Goal: Feedback & Contribution: Leave review/rating

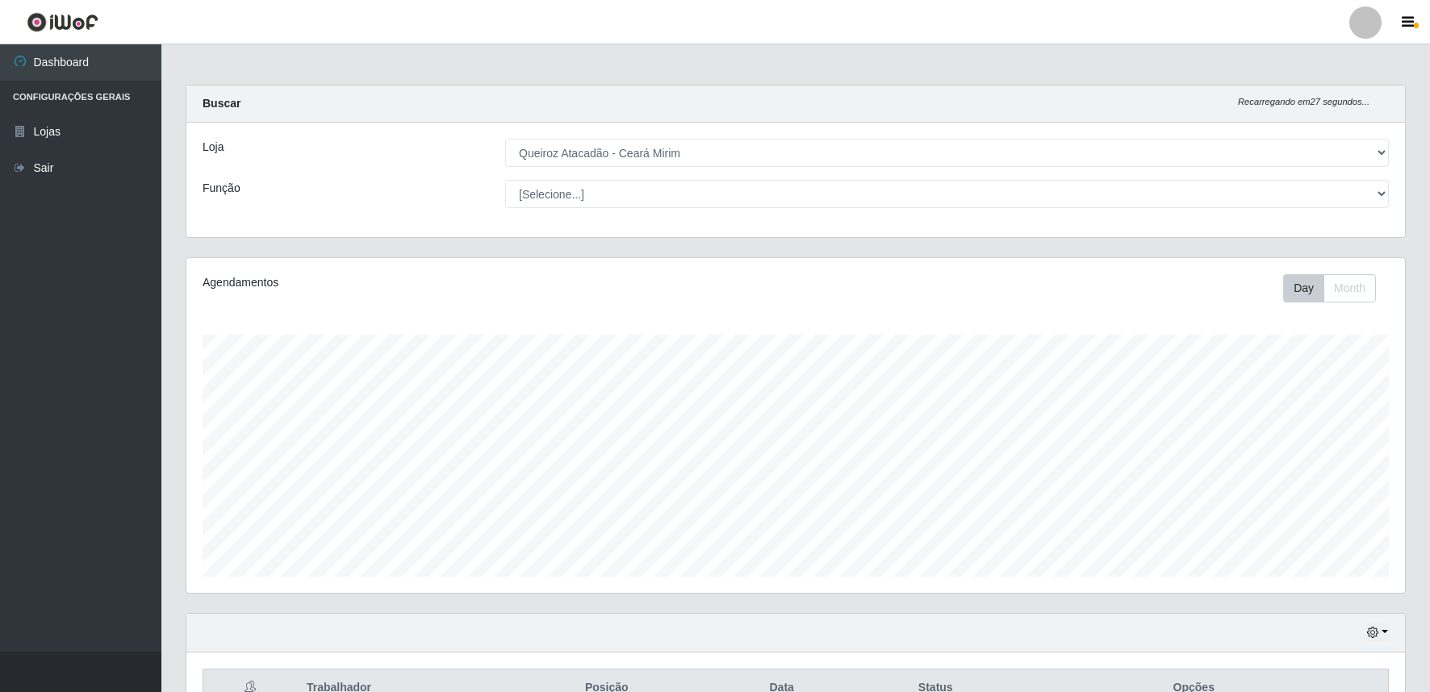
select select "465"
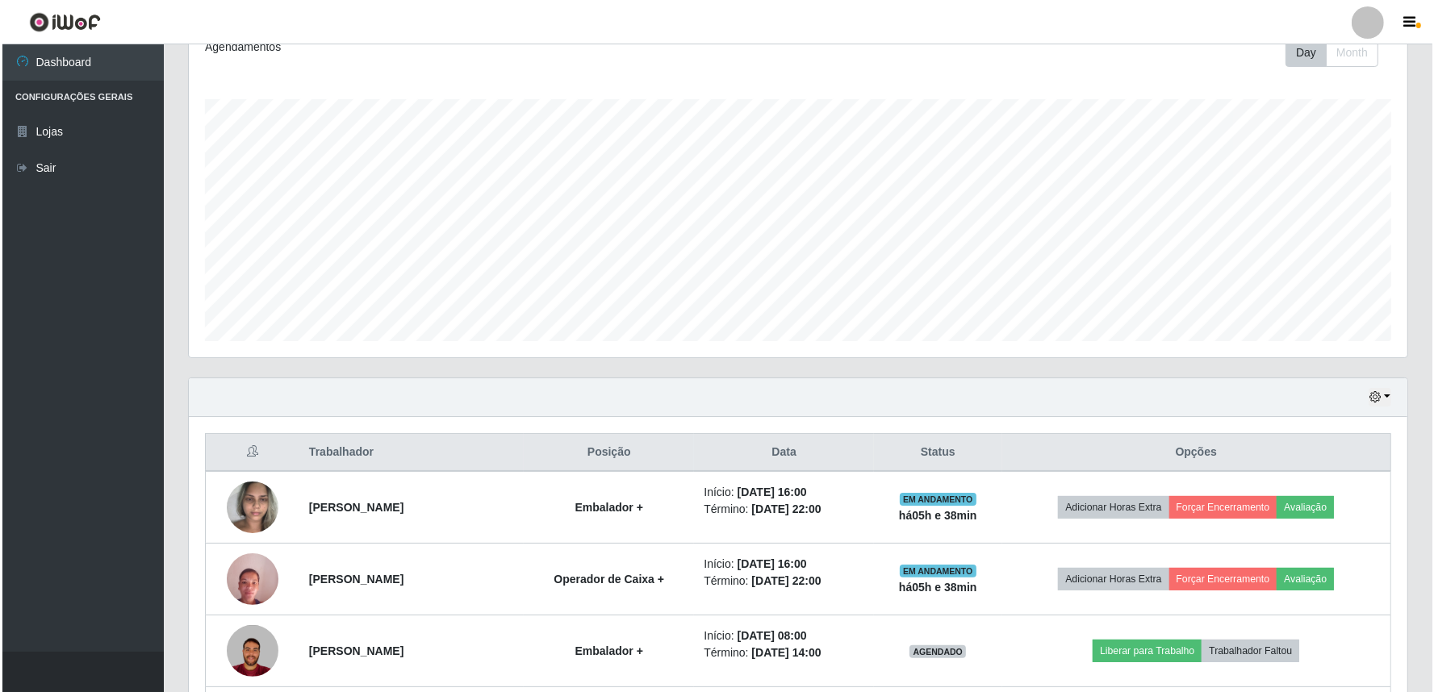
scroll to position [334, 1218]
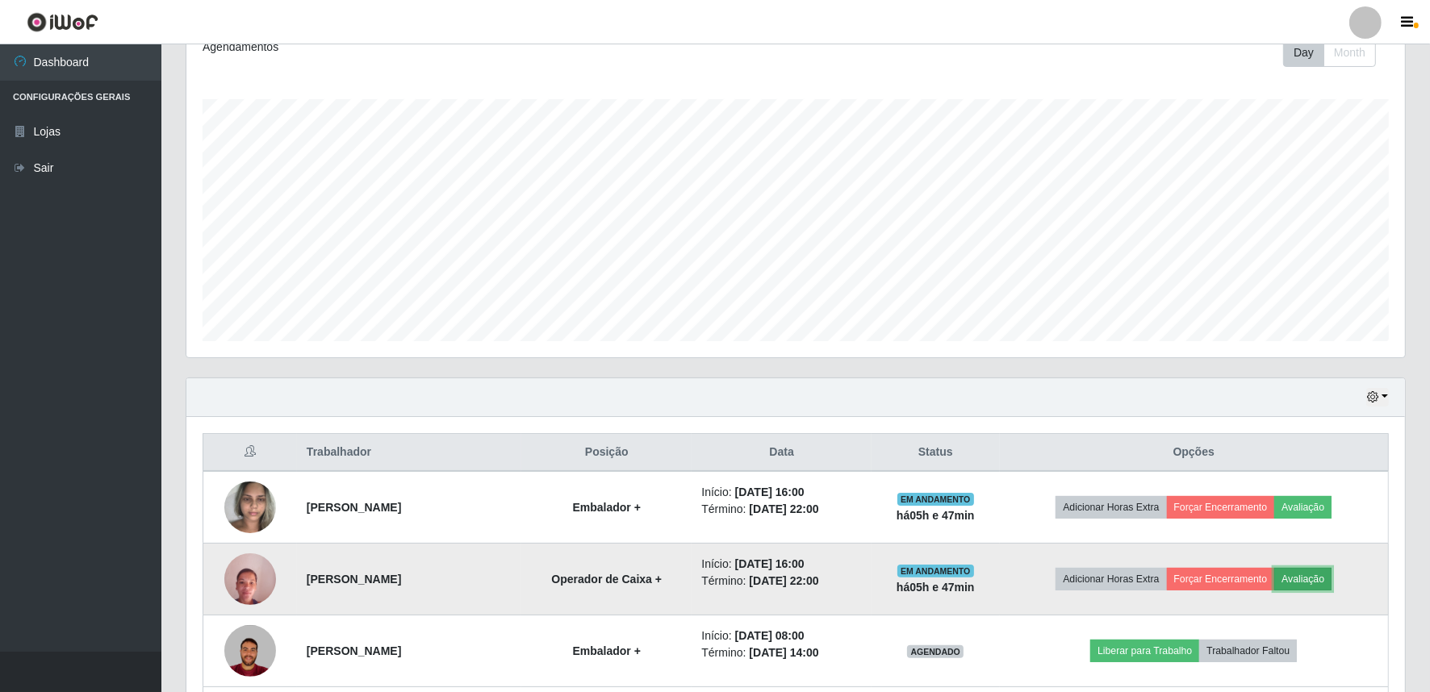
click at [1322, 573] on button "Avaliação" at bounding box center [1302, 579] width 57 height 23
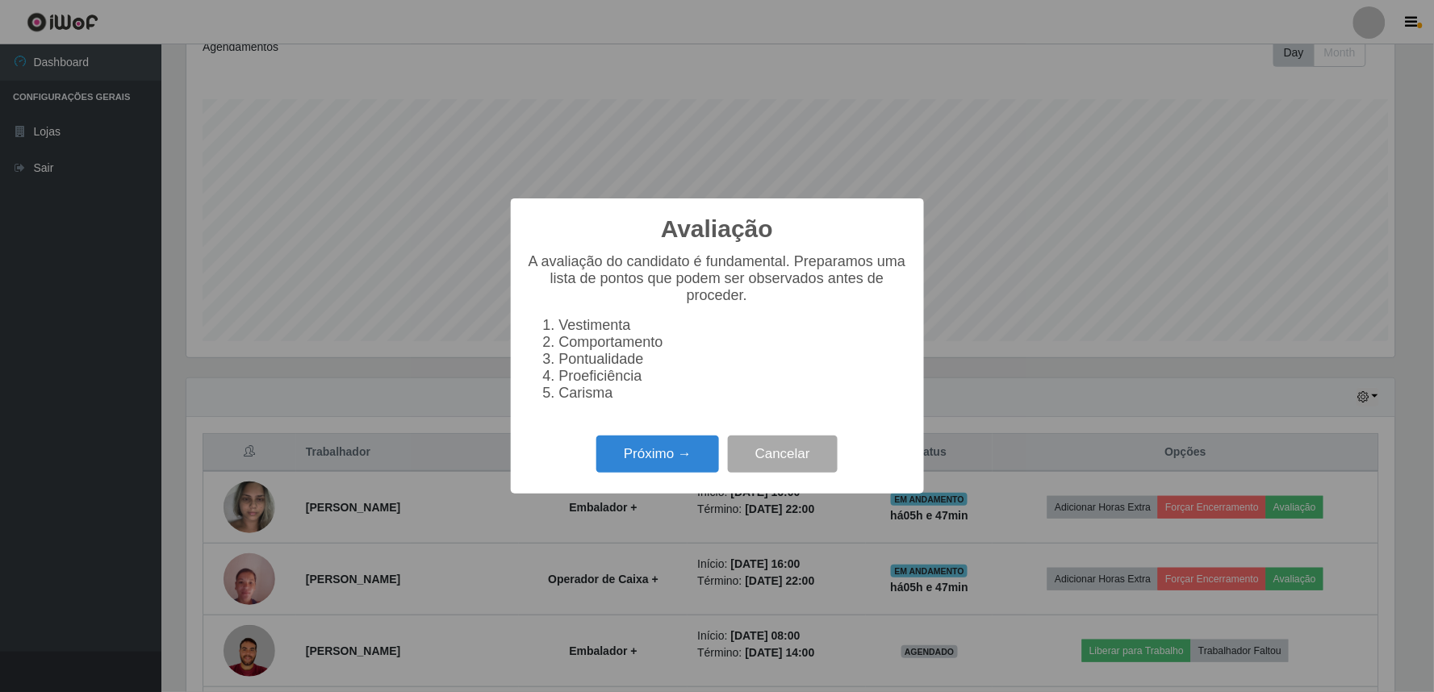
scroll to position [334, 1208]
click at [640, 454] on button "Próximo →" at bounding box center [657, 455] width 123 height 38
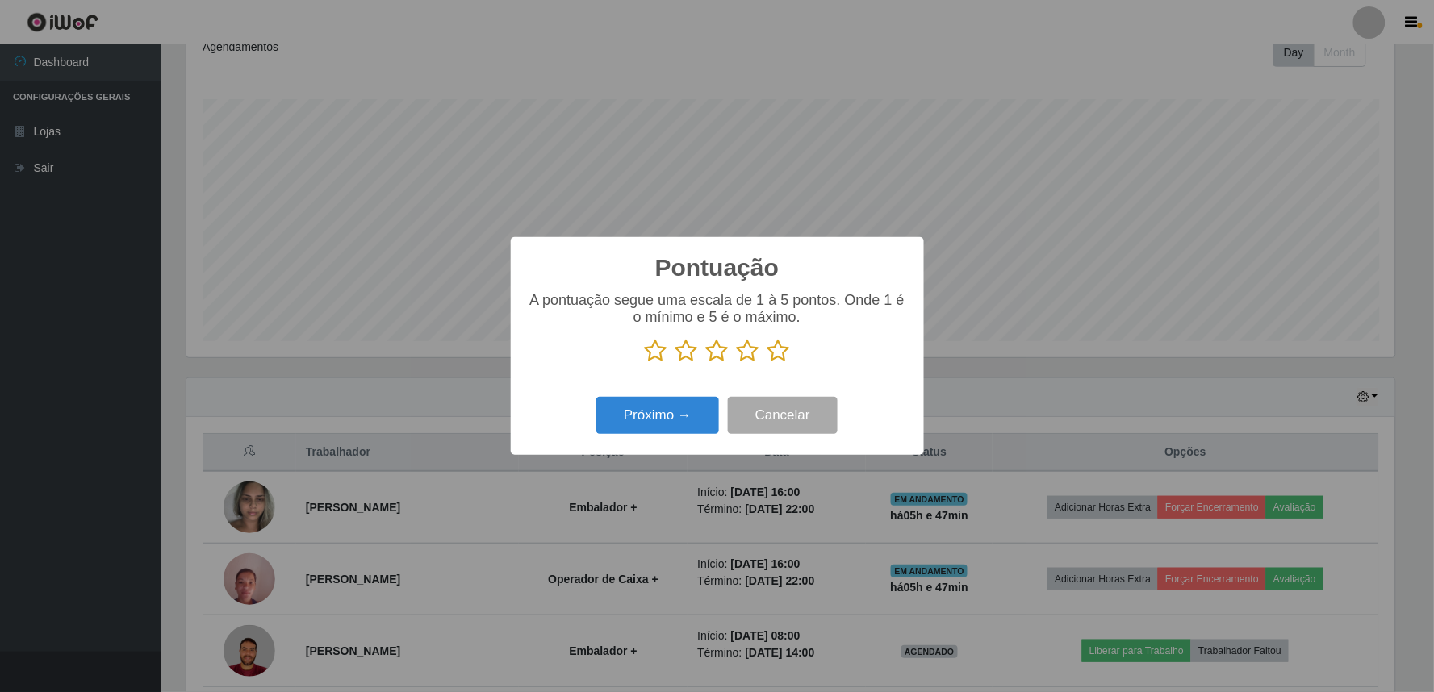
click at [786, 353] on icon at bounding box center [778, 351] width 23 height 24
click at [767, 363] on input "radio" at bounding box center [767, 363] width 0 height 0
click at [700, 408] on button "Próximo →" at bounding box center [657, 416] width 123 height 38
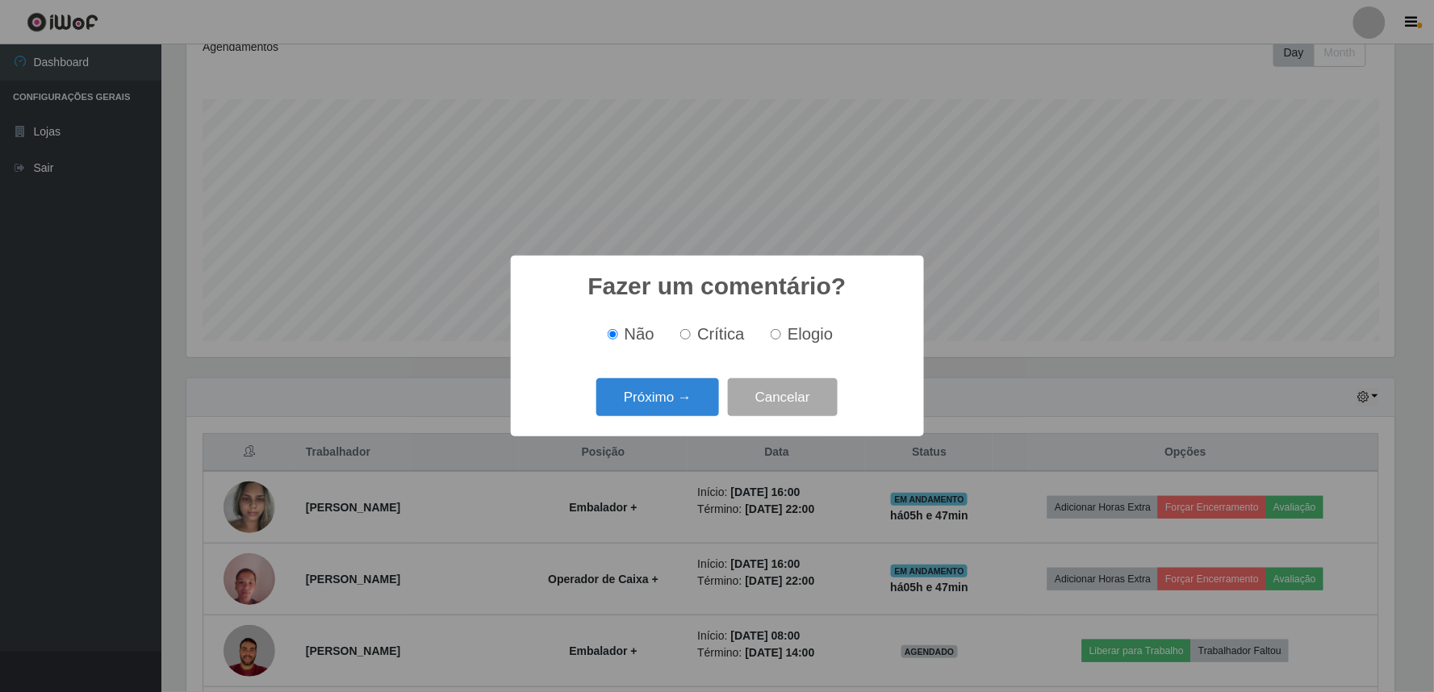
click at [777, 333] on input "Elogio" at bounding box center [776, 334] width 10 height 10
radio input "true"
click at [610, 336] on input "Não" at bounding box center [613, 334] width 10 height 10
radio input "true"
click at [628, 382] on button "Próximo →" at bounding box center [657, 397] width 123 height 38
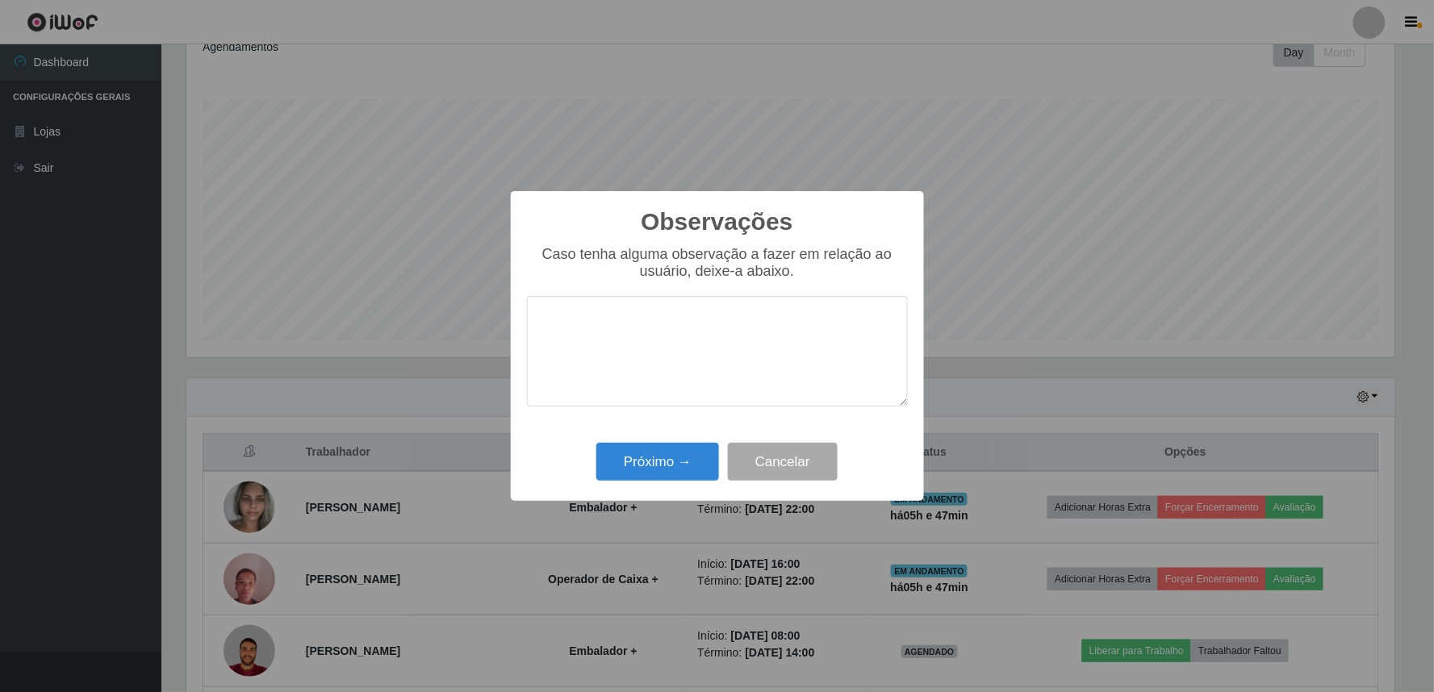
click at [672, 366] on textarea at bounding box center [717, 351] width 381 height 111
type textarea "ORGANIZADA, ATENCIOSA, BOM ATENDIMENTO"
click at [664, 463] on button "Próximo →" at bounding box center [657, 462] width 123 height 38
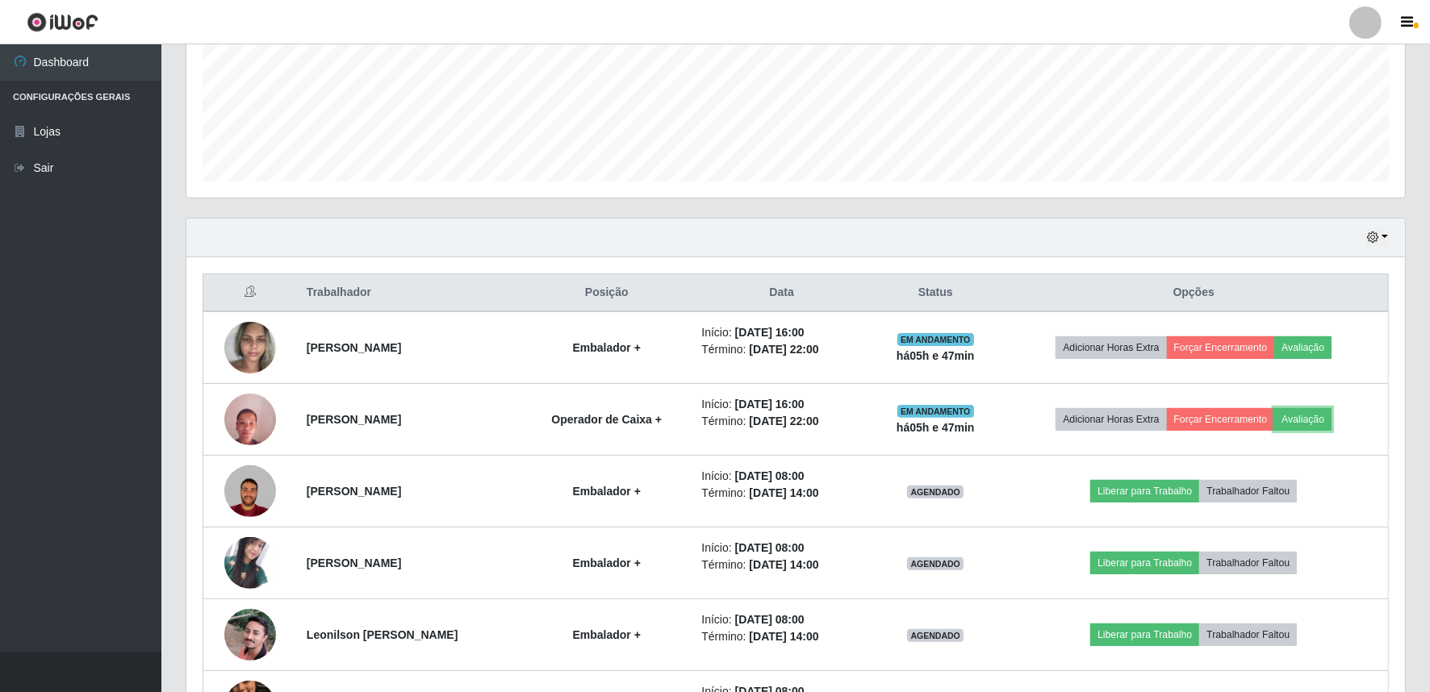
scroll to position [355, 0]
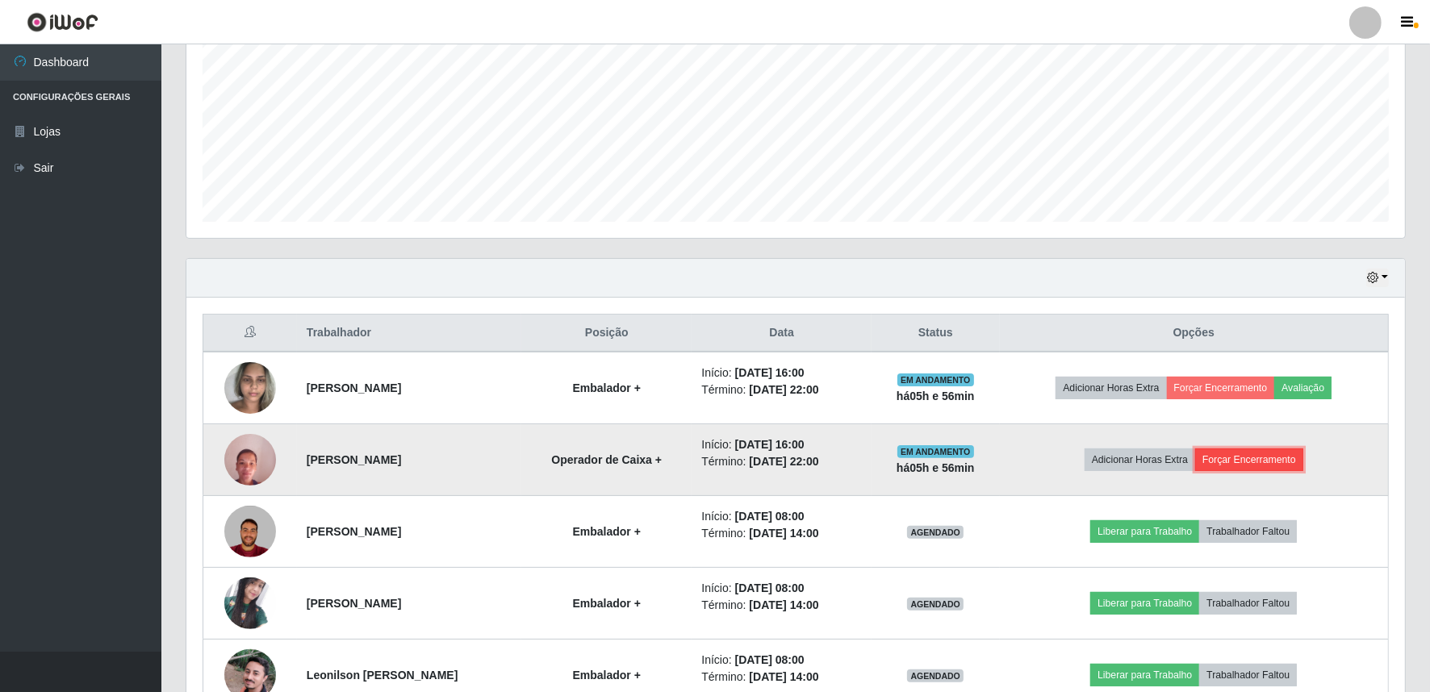
click at [1269, 462] on button "Forçar Encerramento" at bounding box center [1249, 460] width 108 height 23
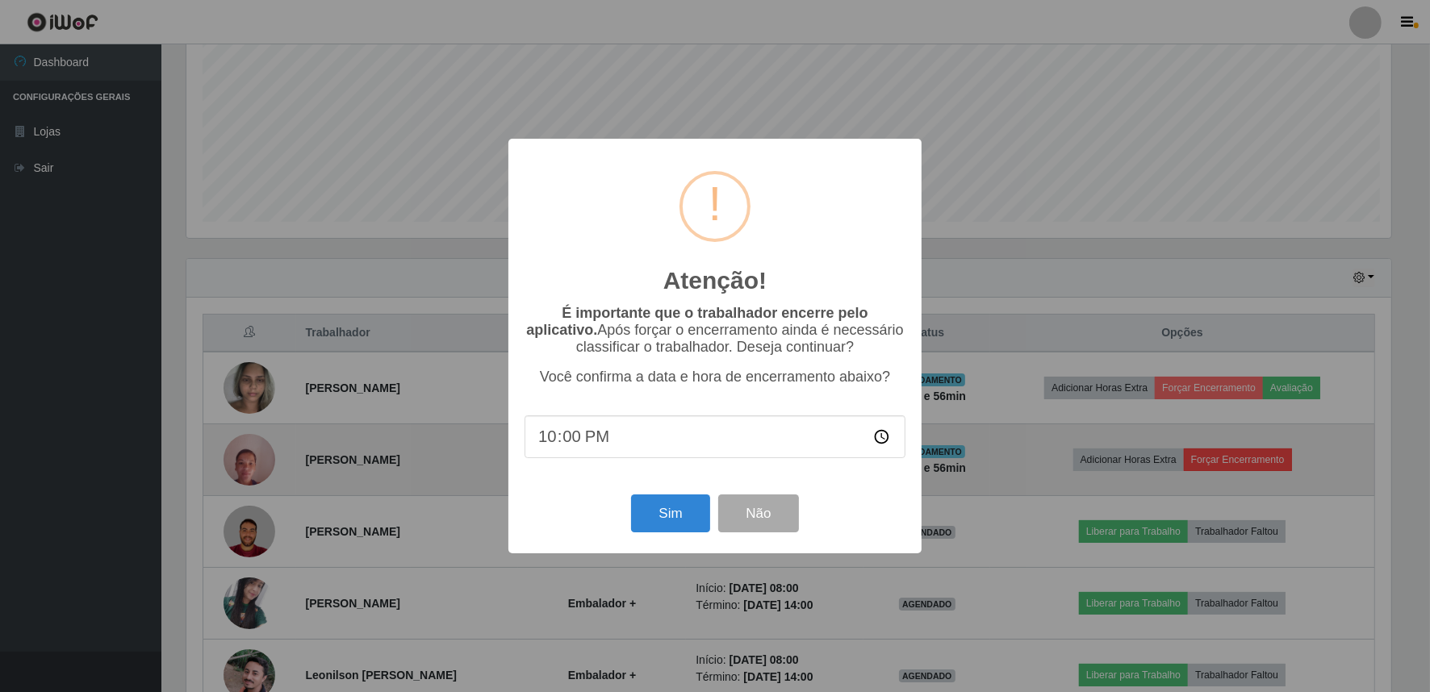
scroll to position [334, 1208]
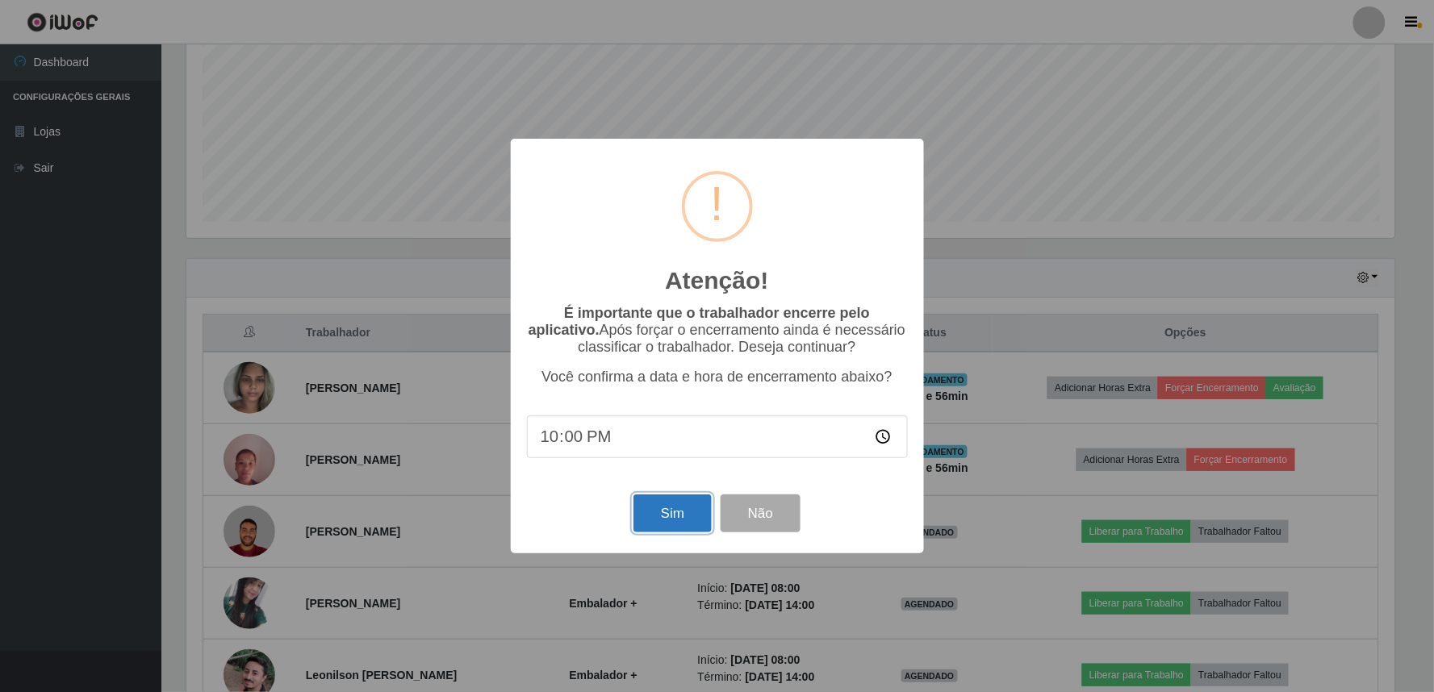
click at [692, 523] on button "Sim" at bounding box center [672, 514] width 78 height 38
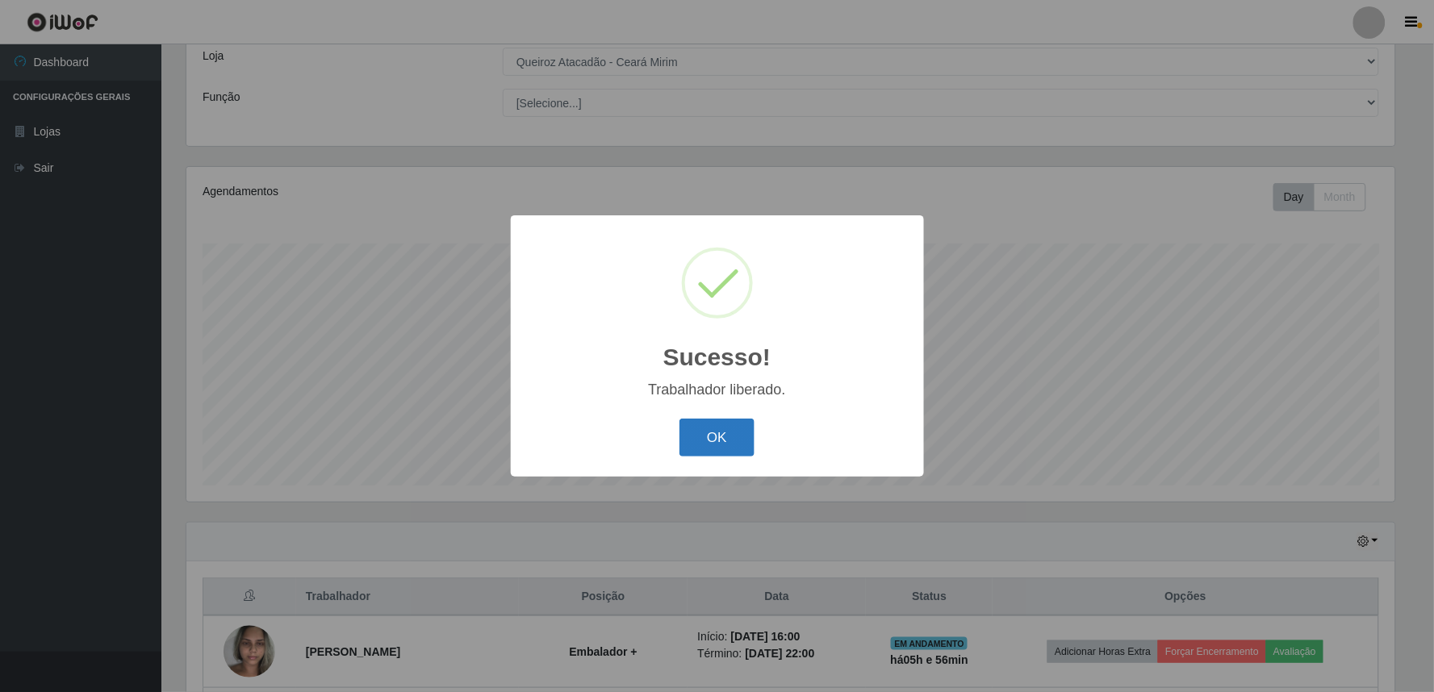
click at [715, 420] on button "OK" at bounding box center [716, 438] width 75 height 38
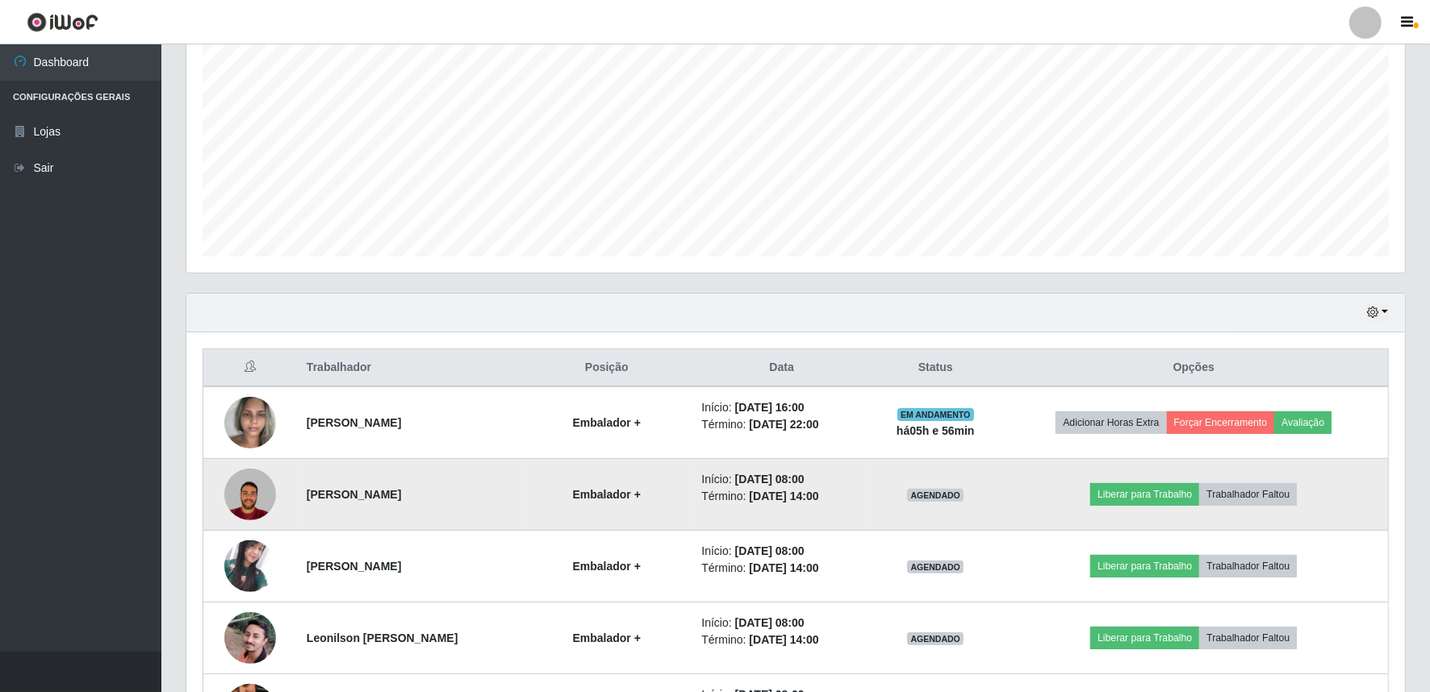
scroll to position [331, 0]
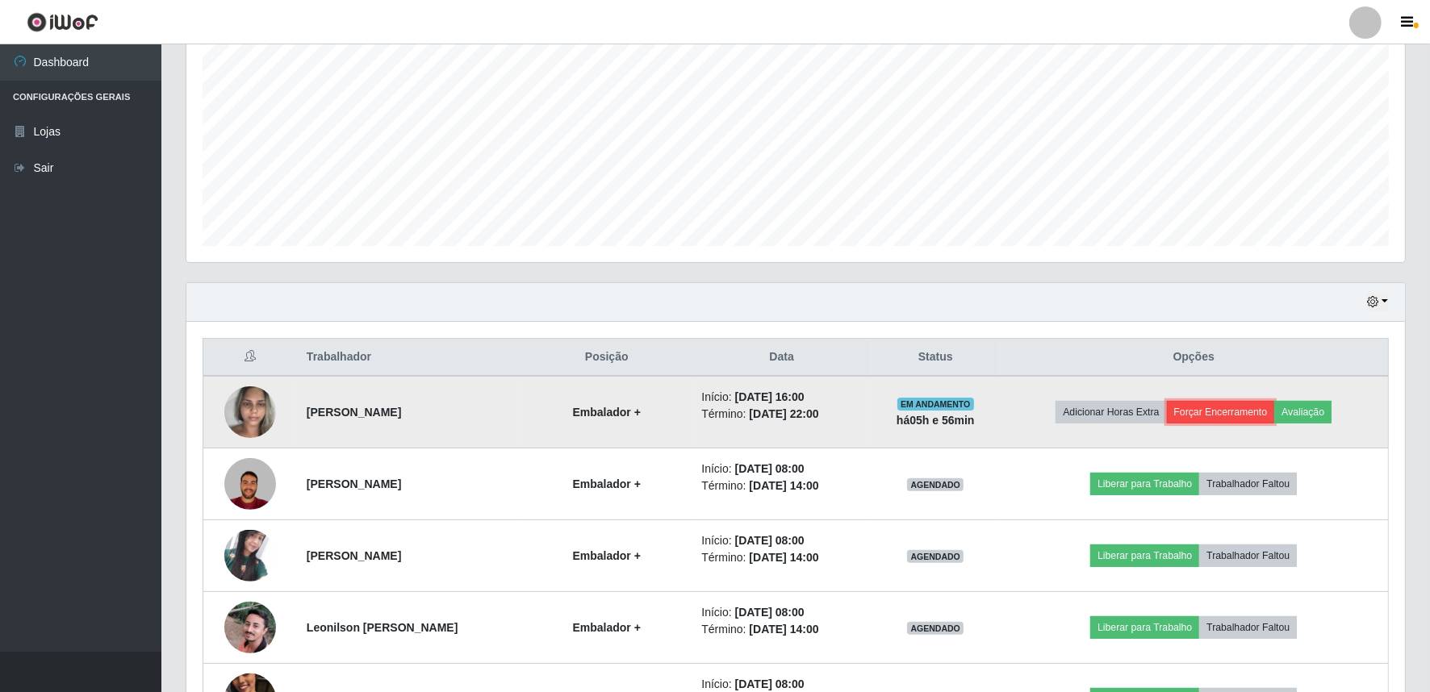
click at [1247, 414] on button "Forçar Encerramento" at bounding box center [1221, 412] width 108 height 23
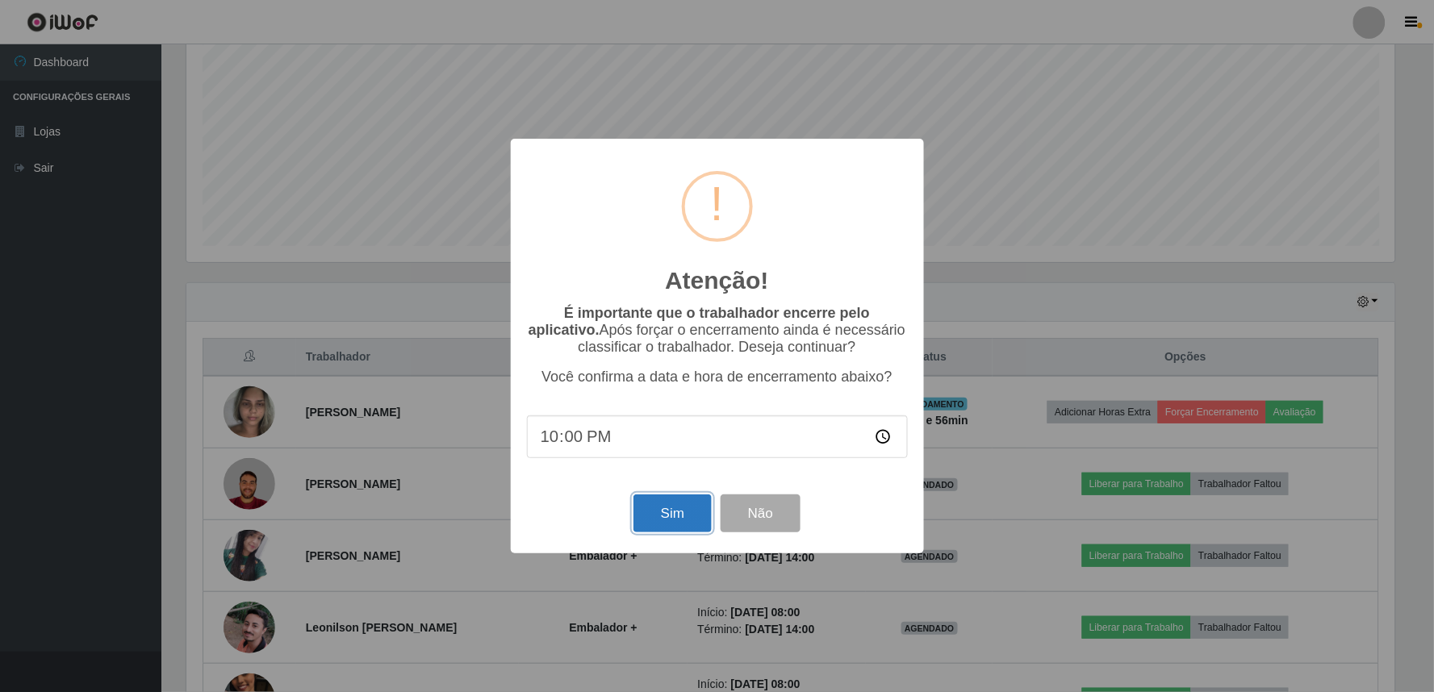
click at [694, 507] on button "Sim" at bounding box center [672, 514] width 78 height 38
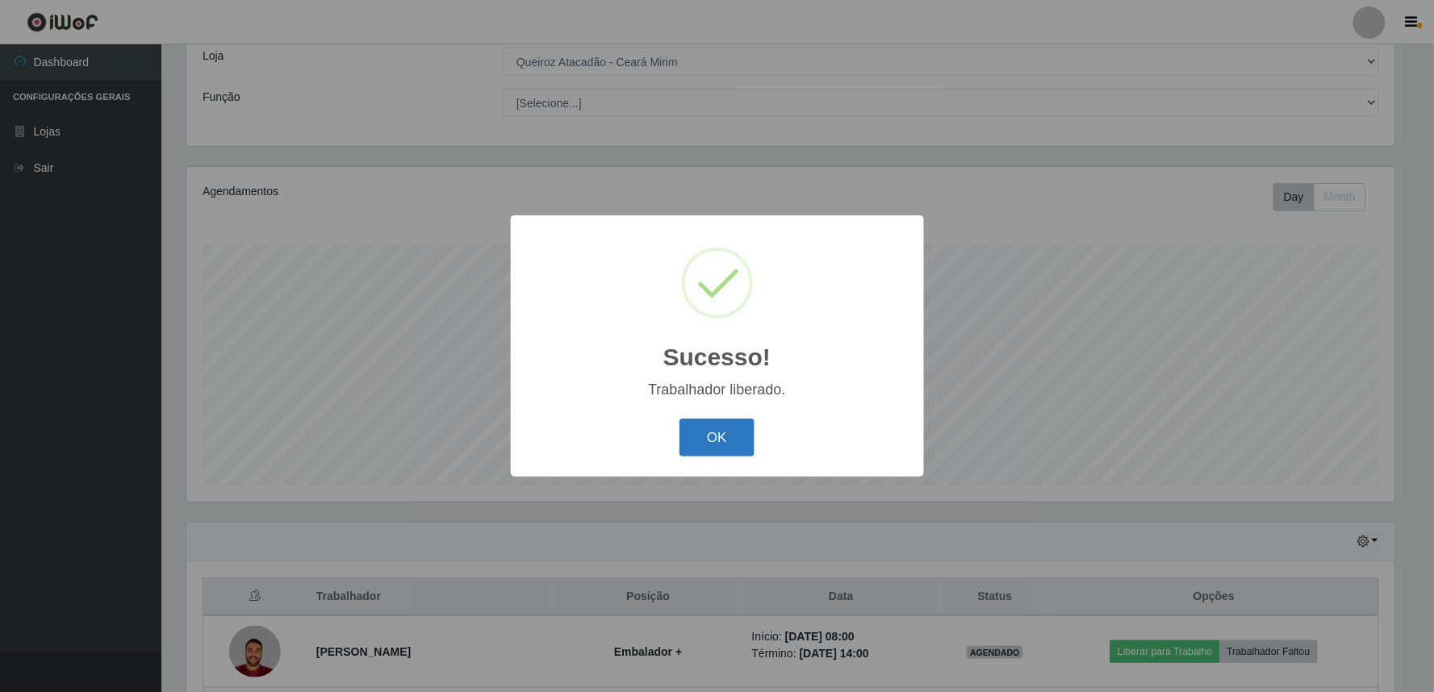
click at [754, 444] on button "OK" at bounding box center [716, 438] width 75 height 38
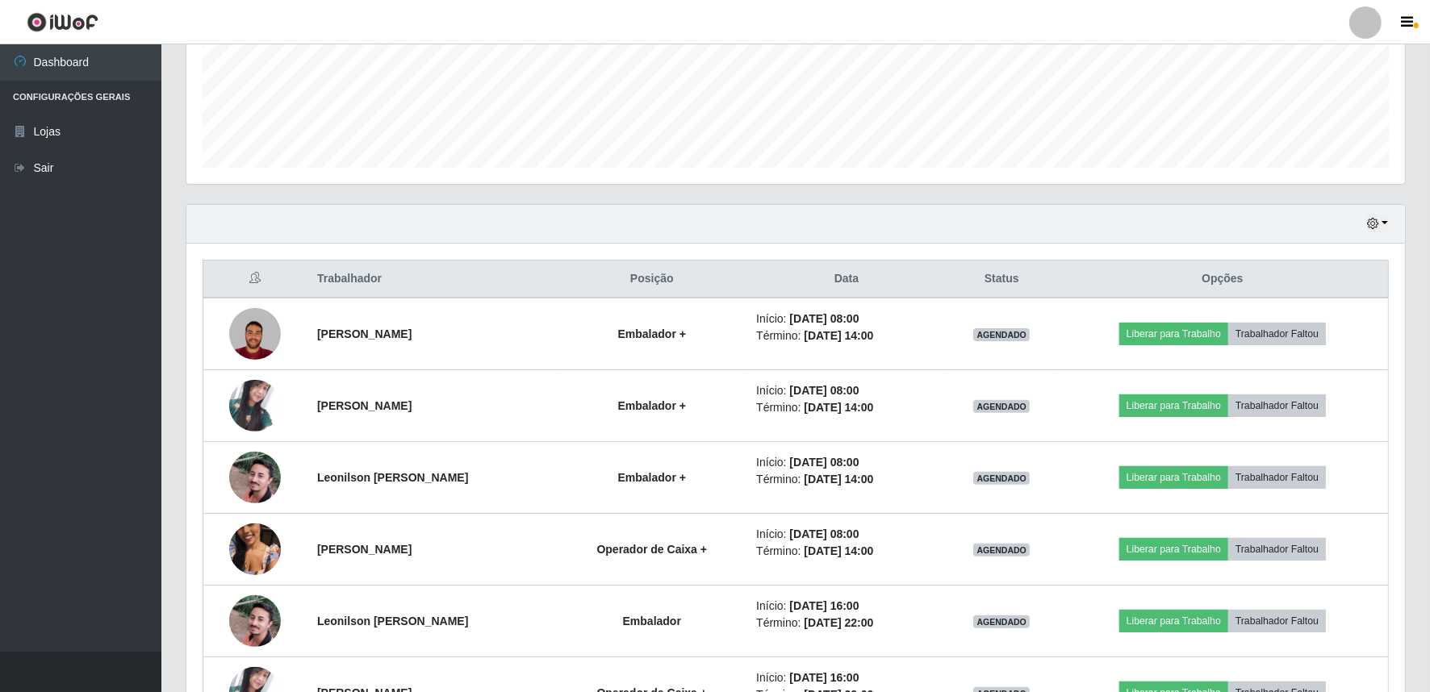
scroll to position [449, 0]
